Goal: Task Accomplishment & Management: Manage account settings

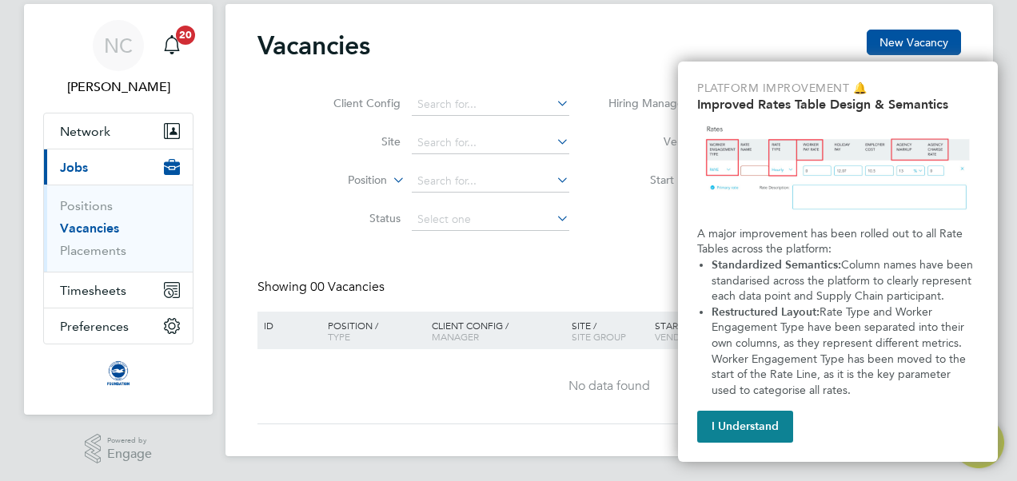
scroll to position [42, 0]
click at [735, 437] on button "I Understand" at bounding box center [745, 427] width 96 height 32
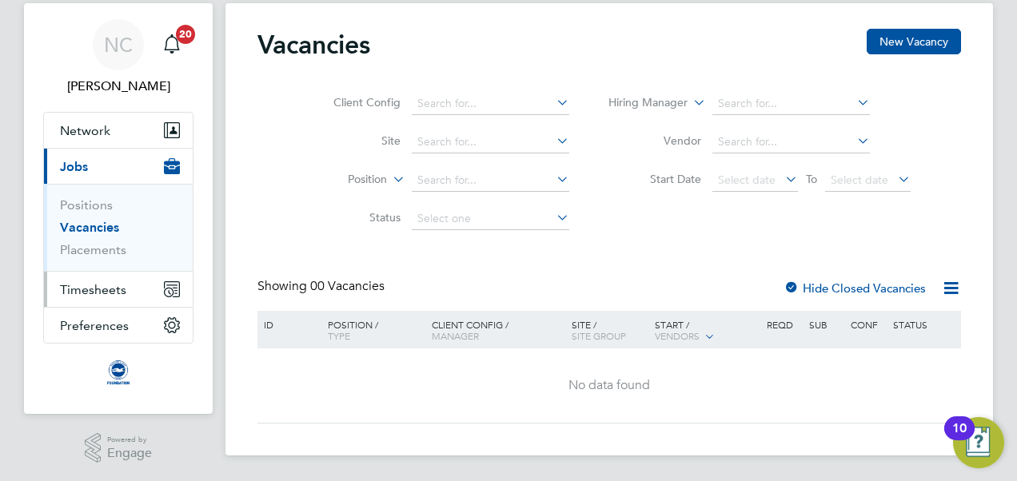
click at [94, 286] on span "Timesheets" at bounding box center [93, 289] width 66 height 15
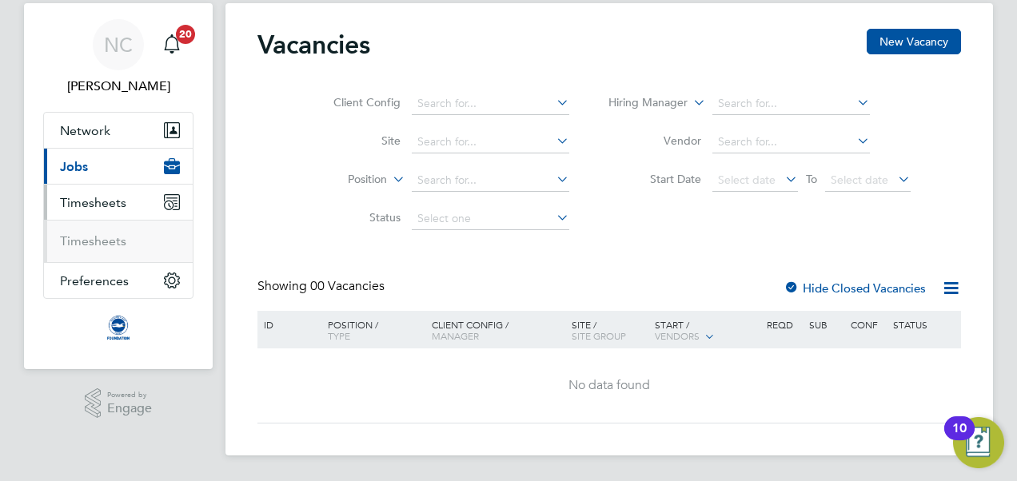
scroll to position [41, 0]
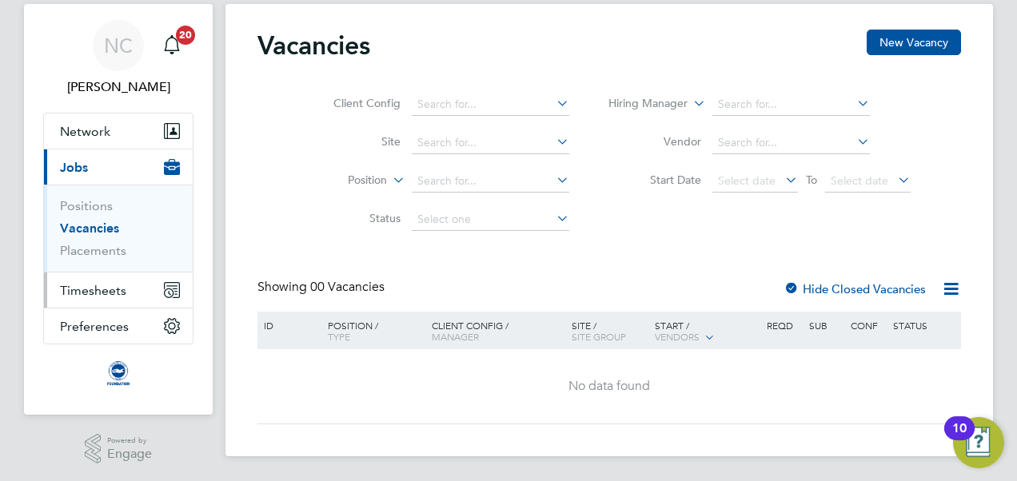
click at [95, 290] on span "Timesheets" at bounding box center [93, 290] width 66 height 15
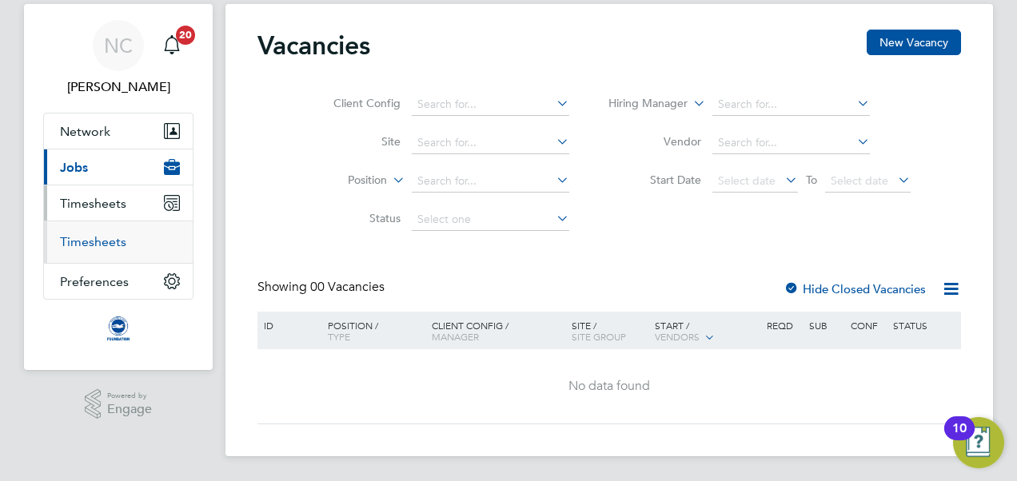
click at [96, 242] on link "Timesheets" at bounding box center [93, 241] width 66 height 15
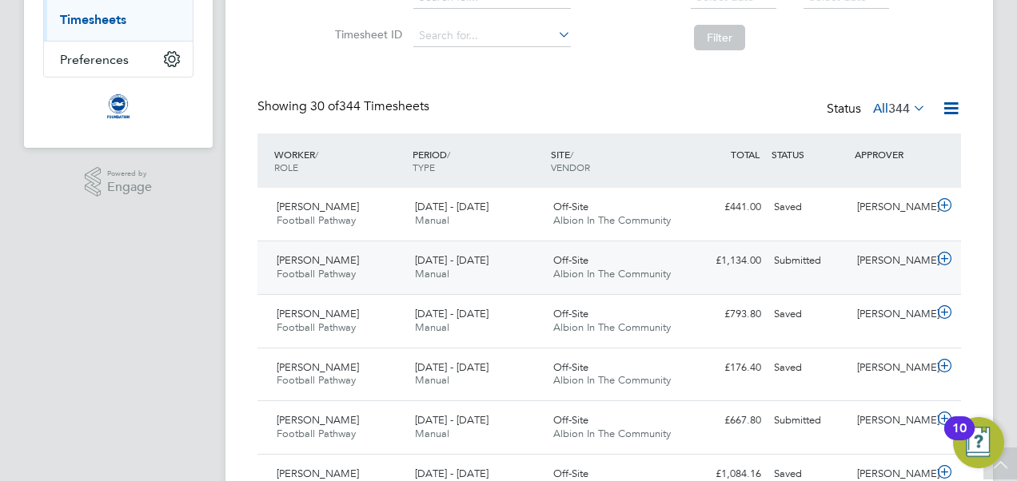
click at [464, 266] on div "1 - 31 Aug 2025 Manual" at bounding box center [478, 268] width 138 height 40
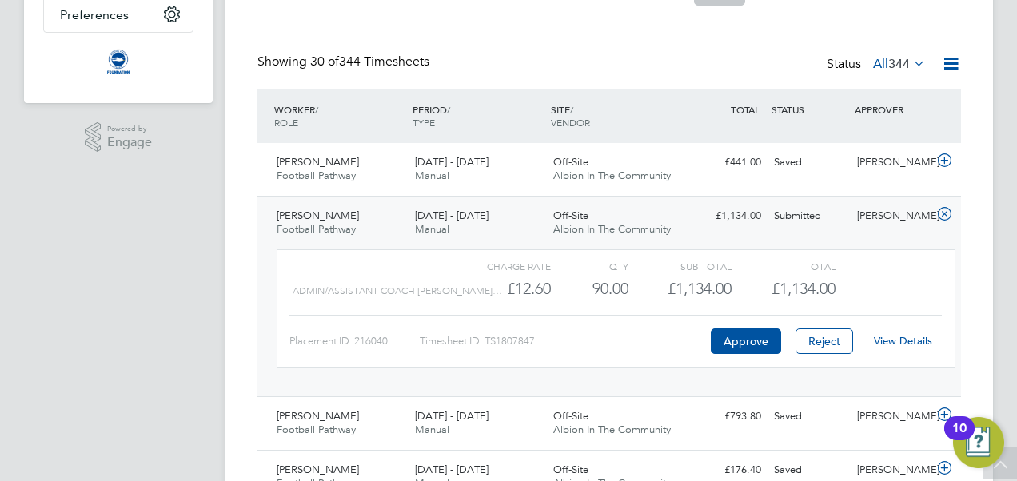
click at [896, 345] on link "View Details" at bounding box center [903, 341] width 58 height 14
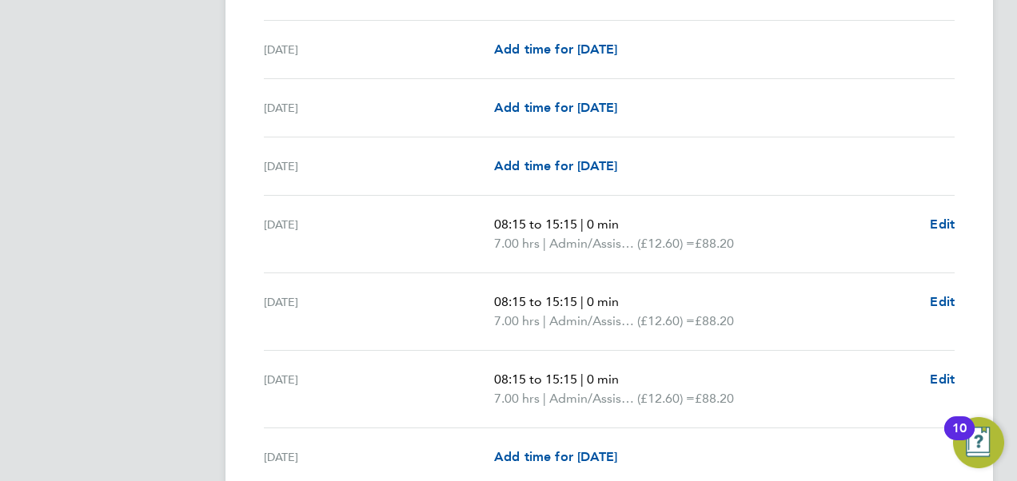
scroll to position [2219, 0]
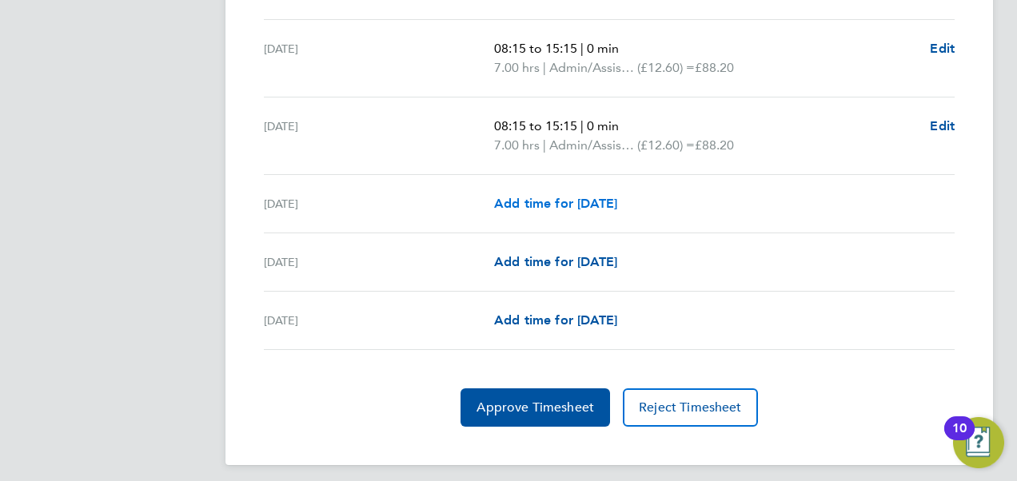
click at [589, 198] on span "Add time for [DATE]" at bounding box center [555, 203] width 123 height 15
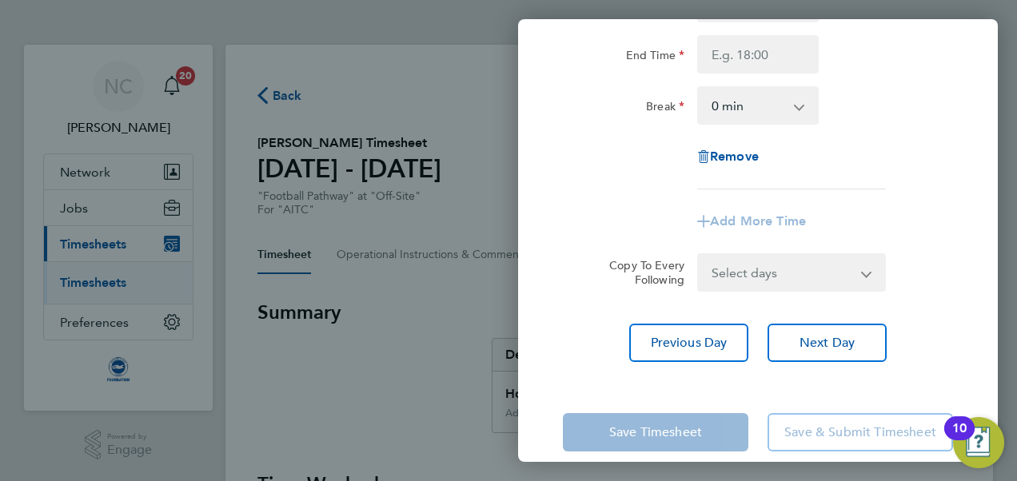
scroll to position [216, 0]
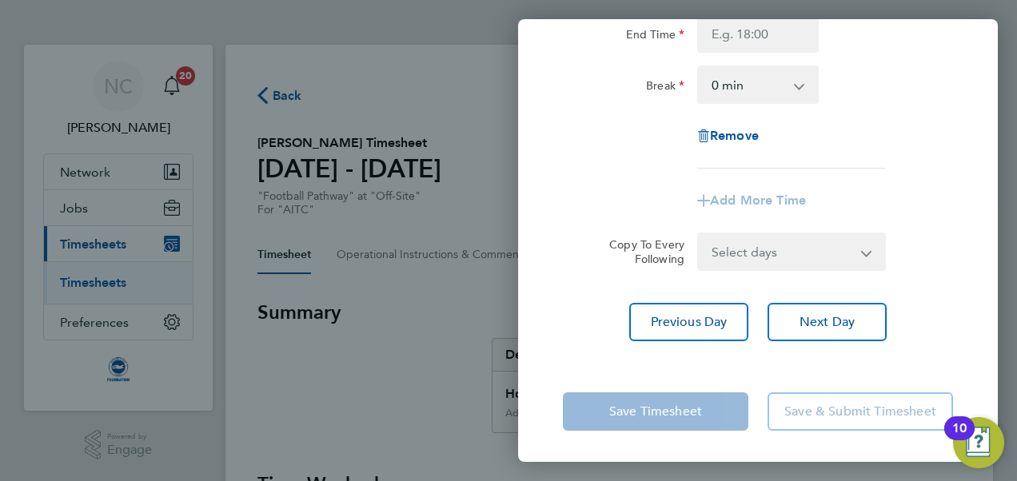
click at [475, 337] on div "Back [DATE] Enter time worked for this day. Rate Admin/Assistant Coach Rat - 12…" at bounding box center [508, 240] width 1017 height 481
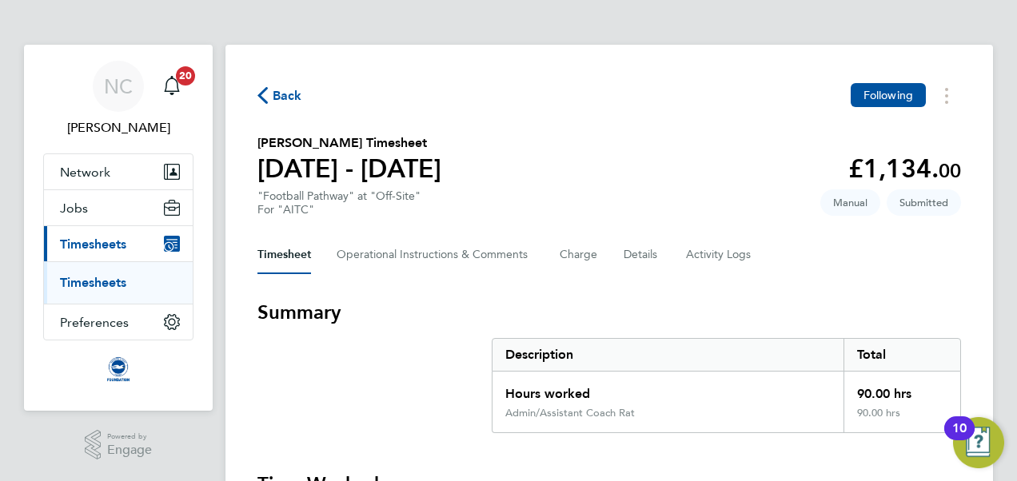
click at [282, 104] on span "Back" at bounding box center [288, 95] width 30 height 19
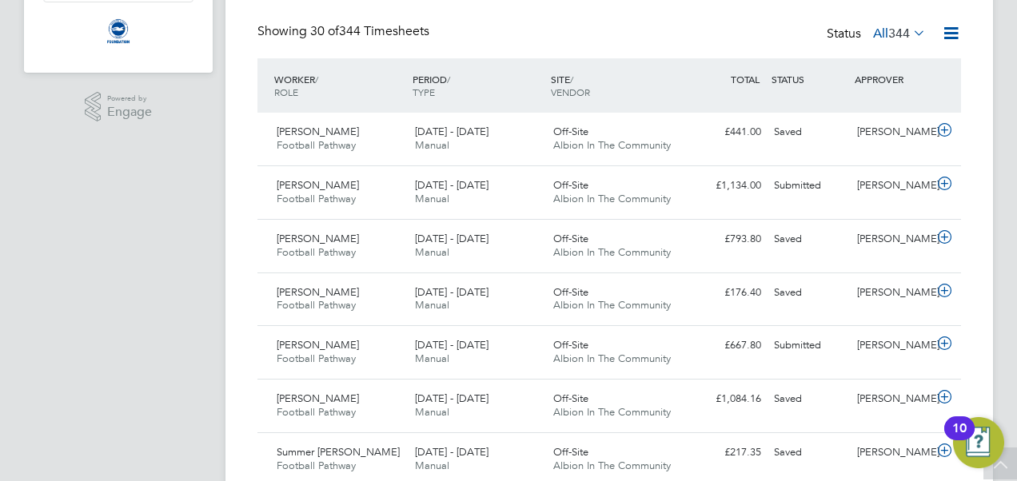
click at [910, 27] on icon at bounding box center [910, 33] width 0 height 22
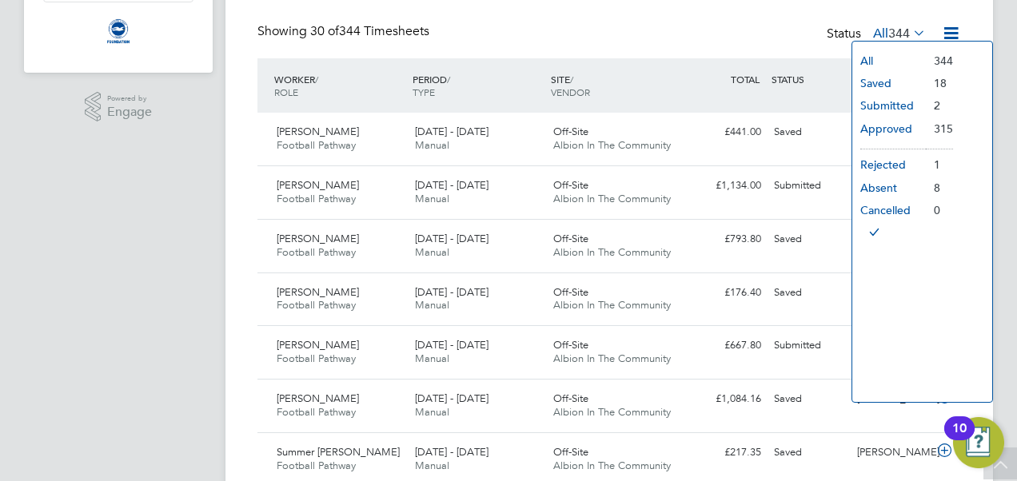
click at [886, 108] on li "Submitted" at bounding box center [890, 105] width 74 height 22
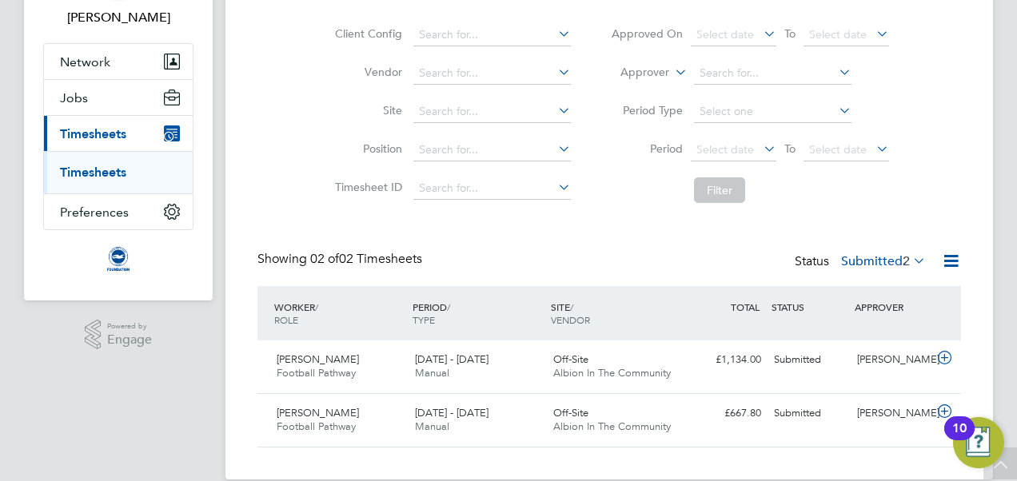
click at [869, 254] on label "Submitted 2" at bounding box center [883, 262] width 85 height 16
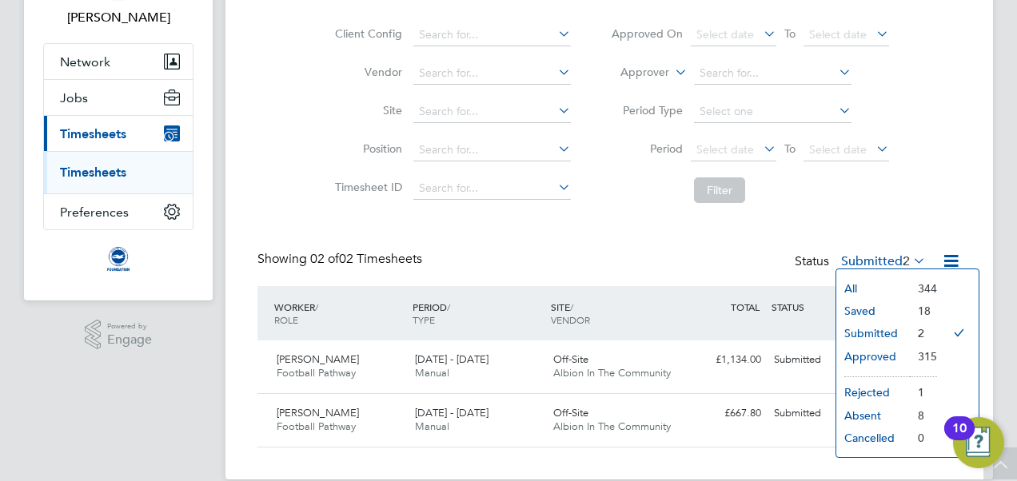
click at [866, 305] on li "Saved" at bounding box center [874, 311] width 74 height 22
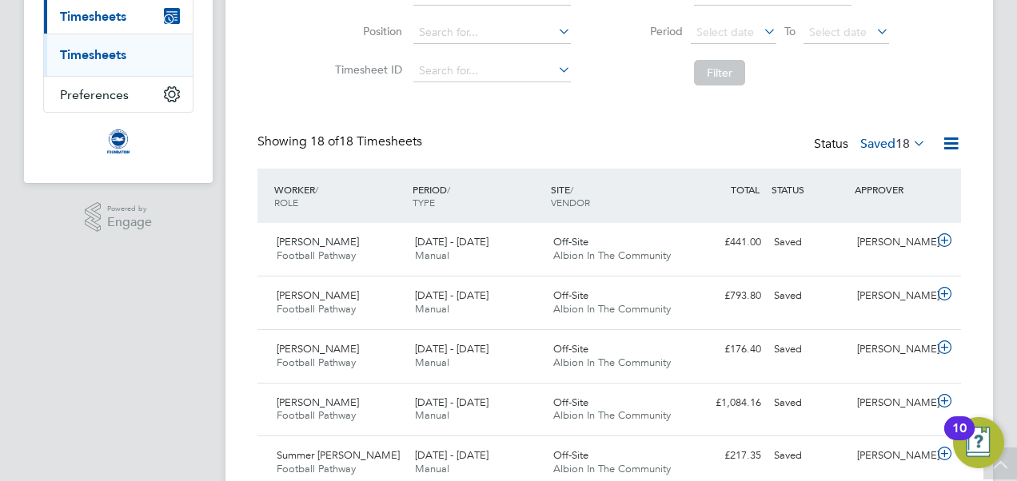
click at [870, 138] on label "Saved 18" at bounding box center [894, 144] width 66 height 16
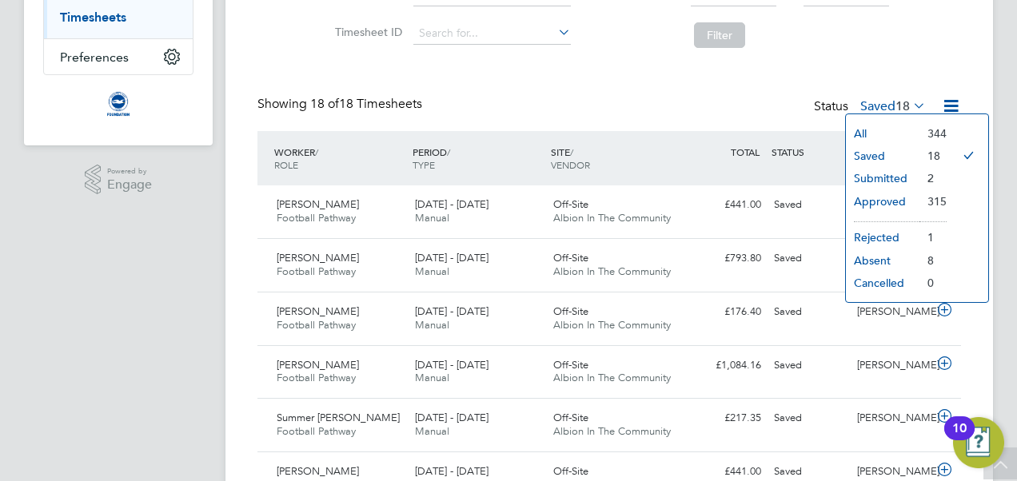
click at [648, 110] on div "Showing 18 of 18 Timesheets Status Saved 18" at bounding box center [610, 113] width 704 height 35
